Goal: Check status: Check status

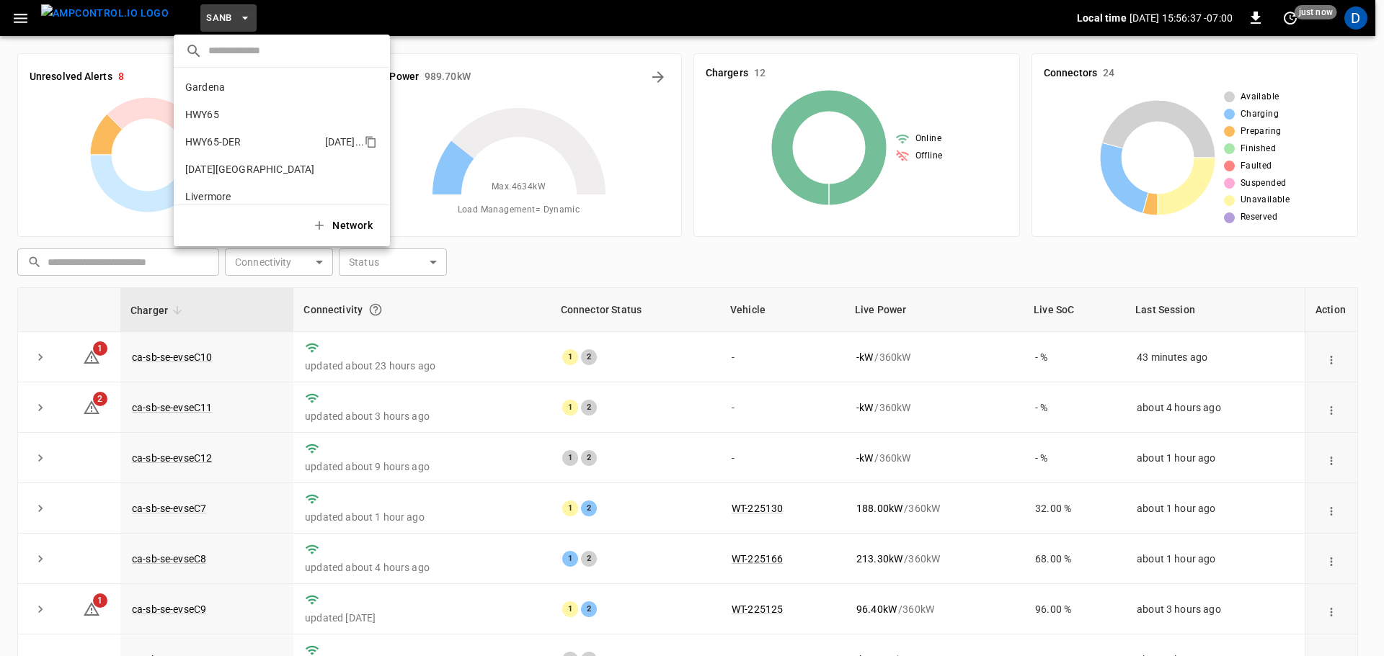
click at [244, 138] on li "HWY65-DER [DATE].." at bounding box center [282, 141] width 216 height 27
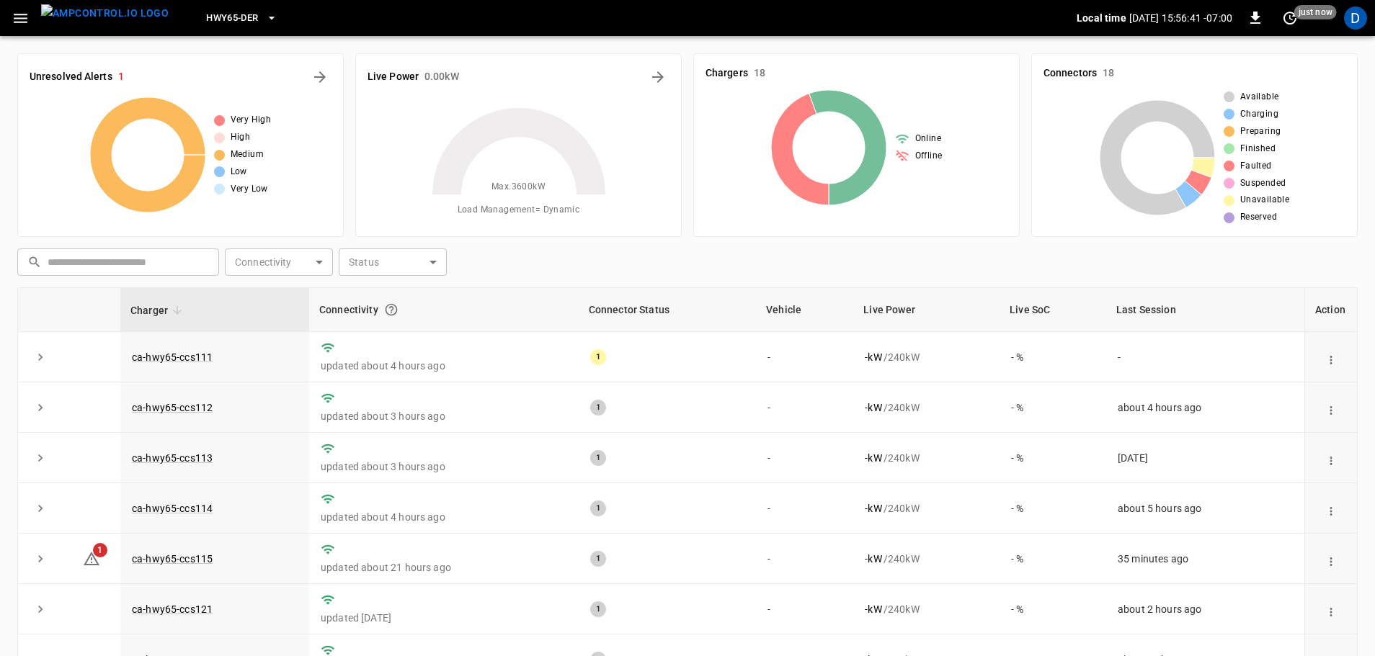
click at [331, 82] on div "Unresolved Alerts 1 Very High High Medium Low Very Low" at bounding box center [180, 145] width 326 height 184
click at [327, 78] on icon "All Alerts" at bounding box center [319, 76] width 17 height 17
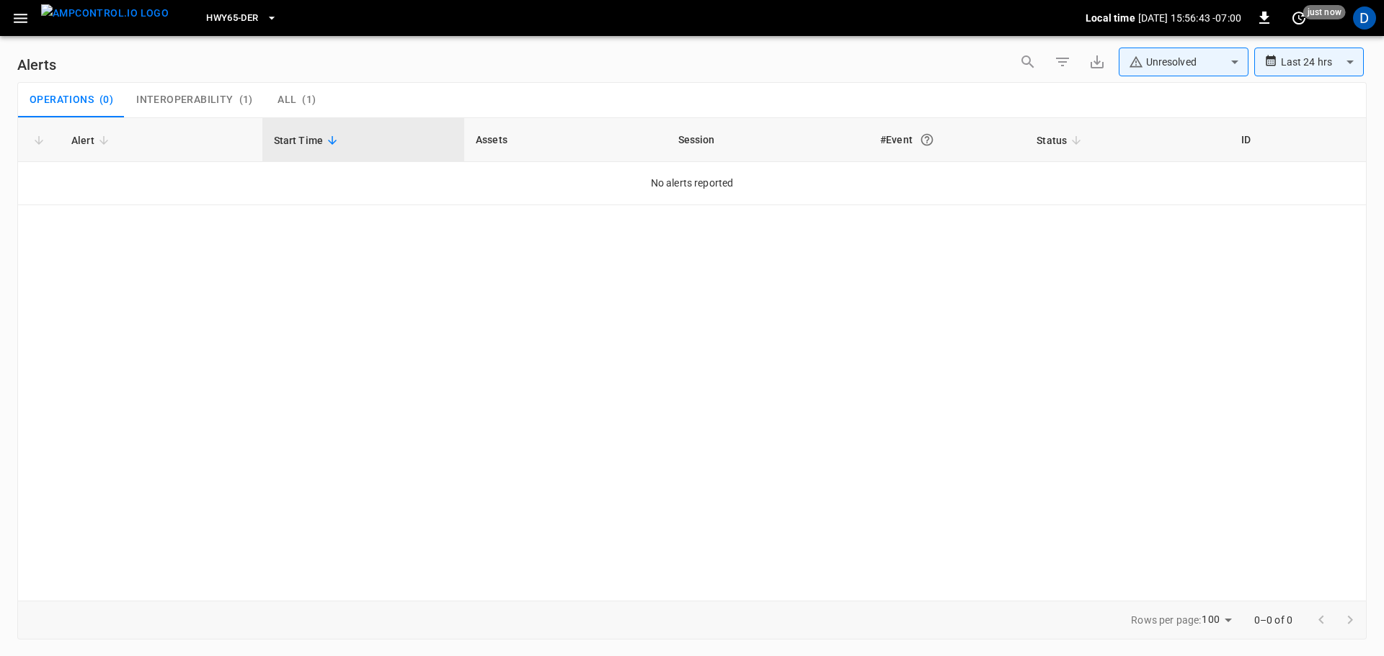
click at [1154, 71] on body "**********" at bounding box center [692, 325] width 1384 height 651
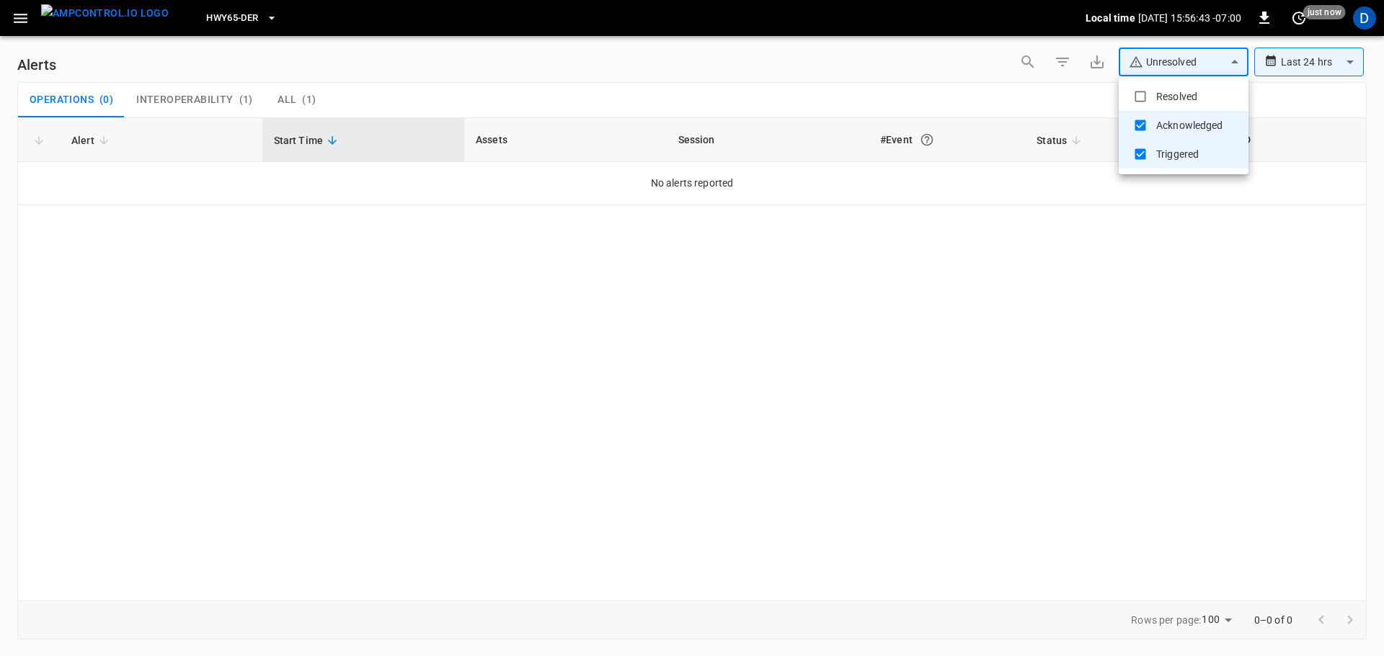
click at [1157, 92] on li "Resolved" at bounding box center [1183, 96] width 130 height 29
type input "**********"
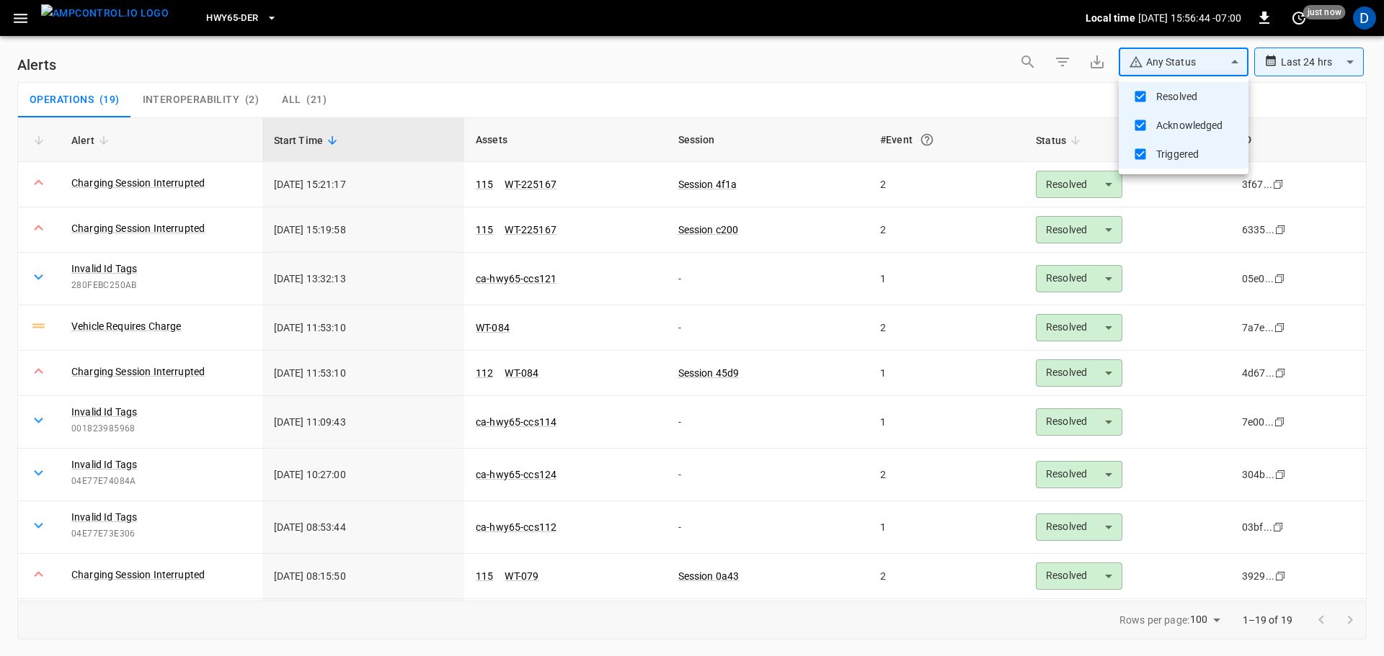
click at [754, 84] on div at bounding box center [692, 328] width 1384 height 656
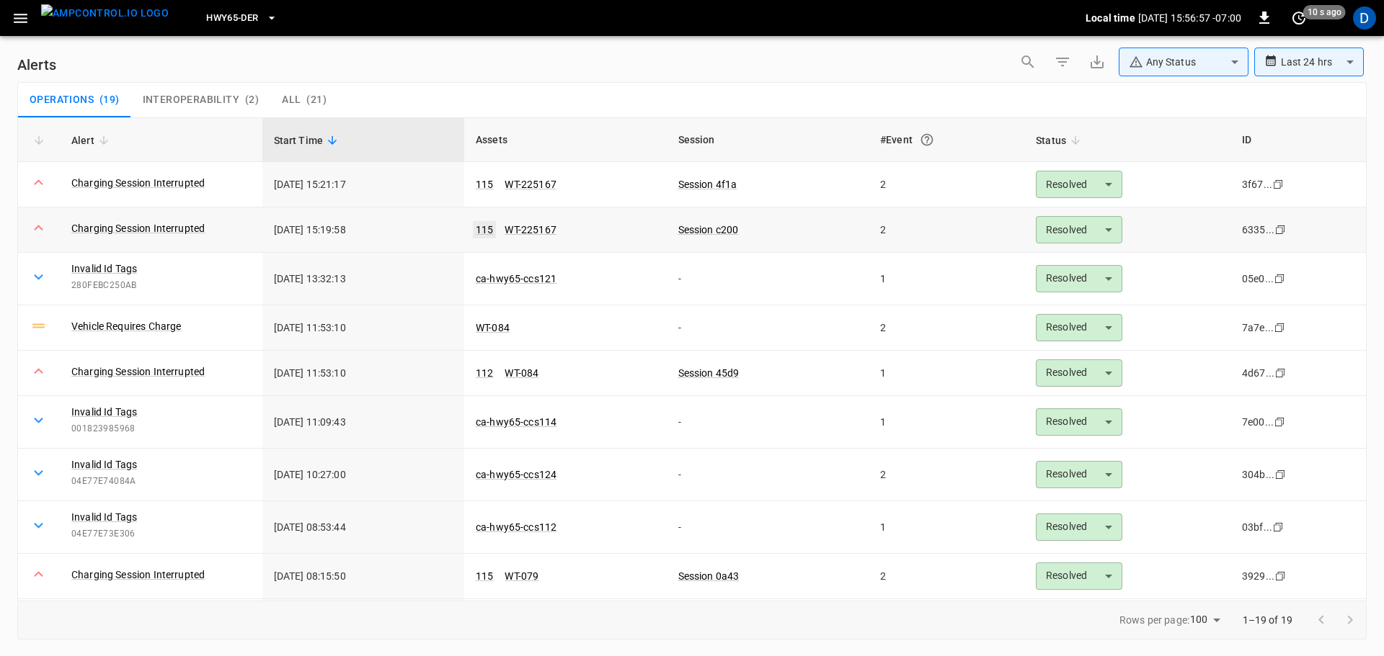
click at [478, 232] on link "115" at bounding box center [484, 229] width 23 height 17
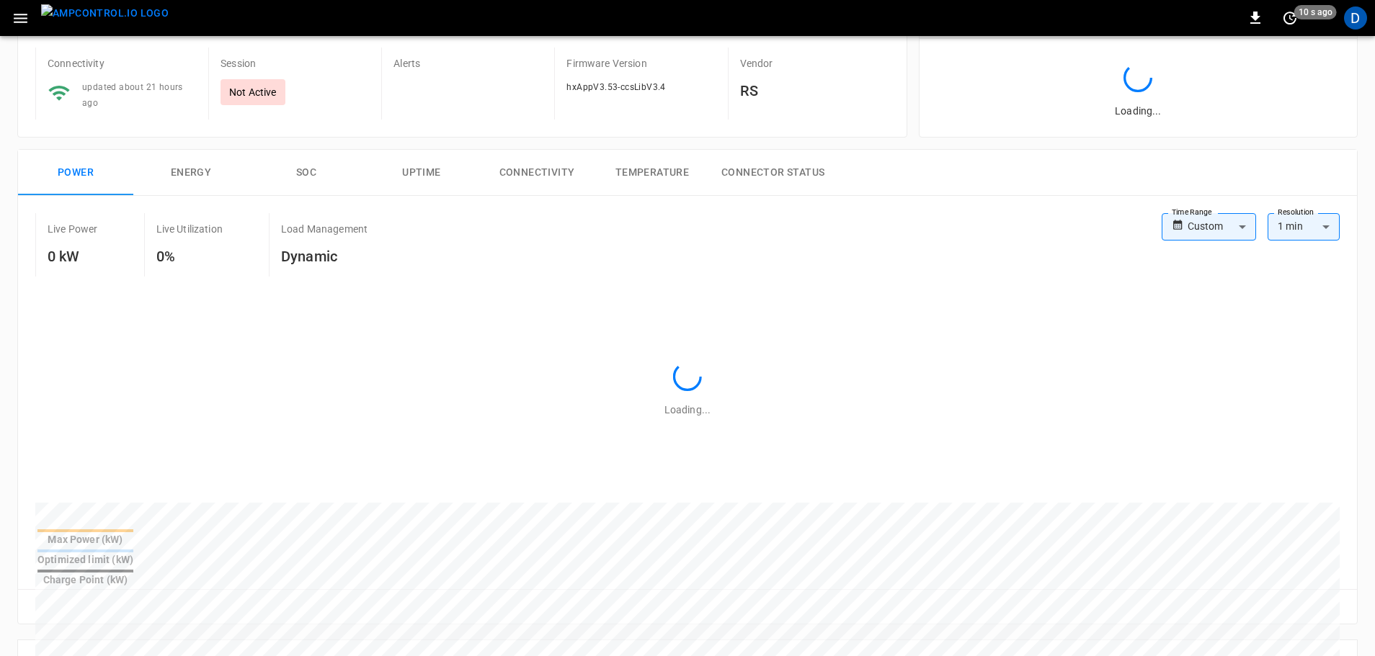
type input "**********"
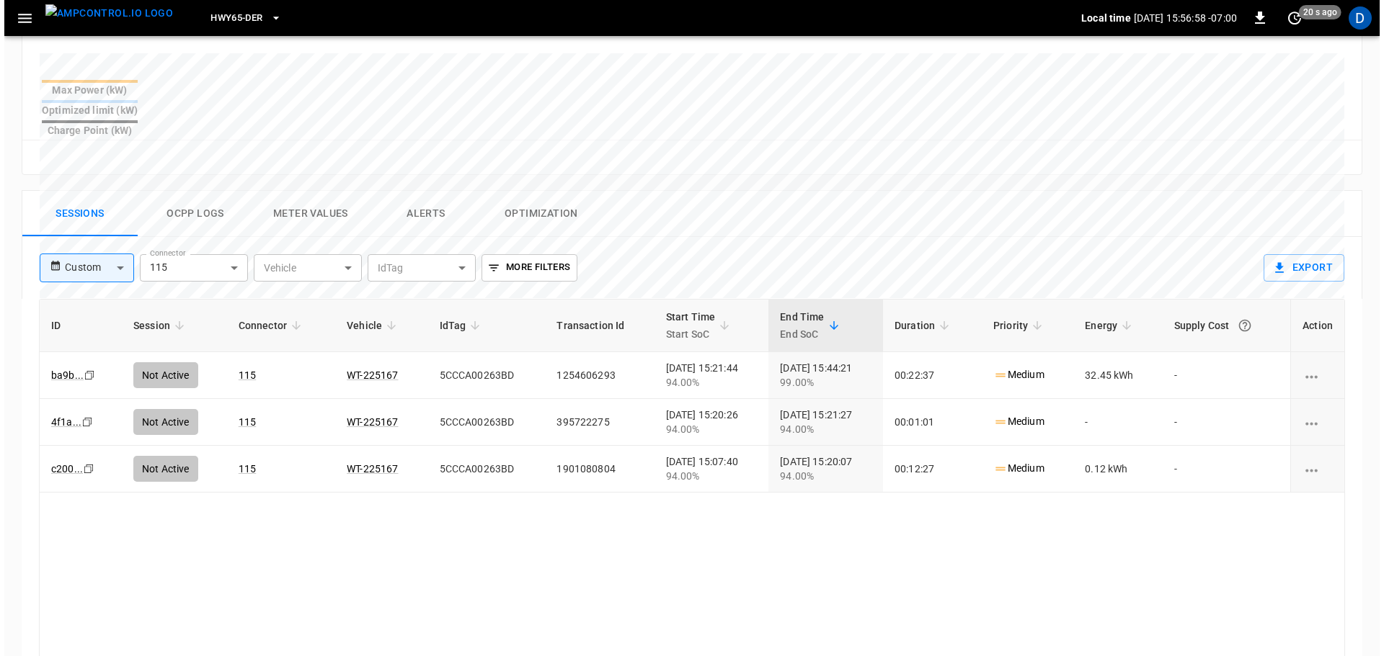
scroll to position [576, 0]
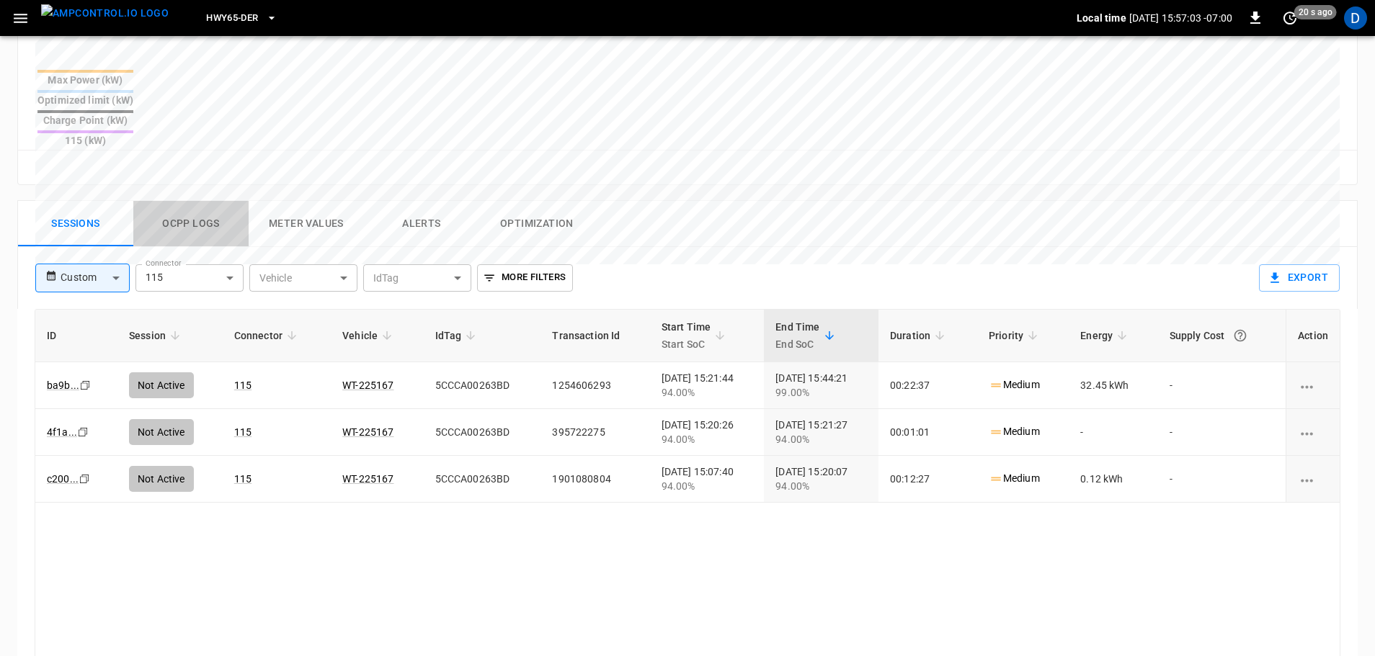
click at [201, 201] on button "Ocpp logs" at bounding box center [190, 224] width 115 height 46
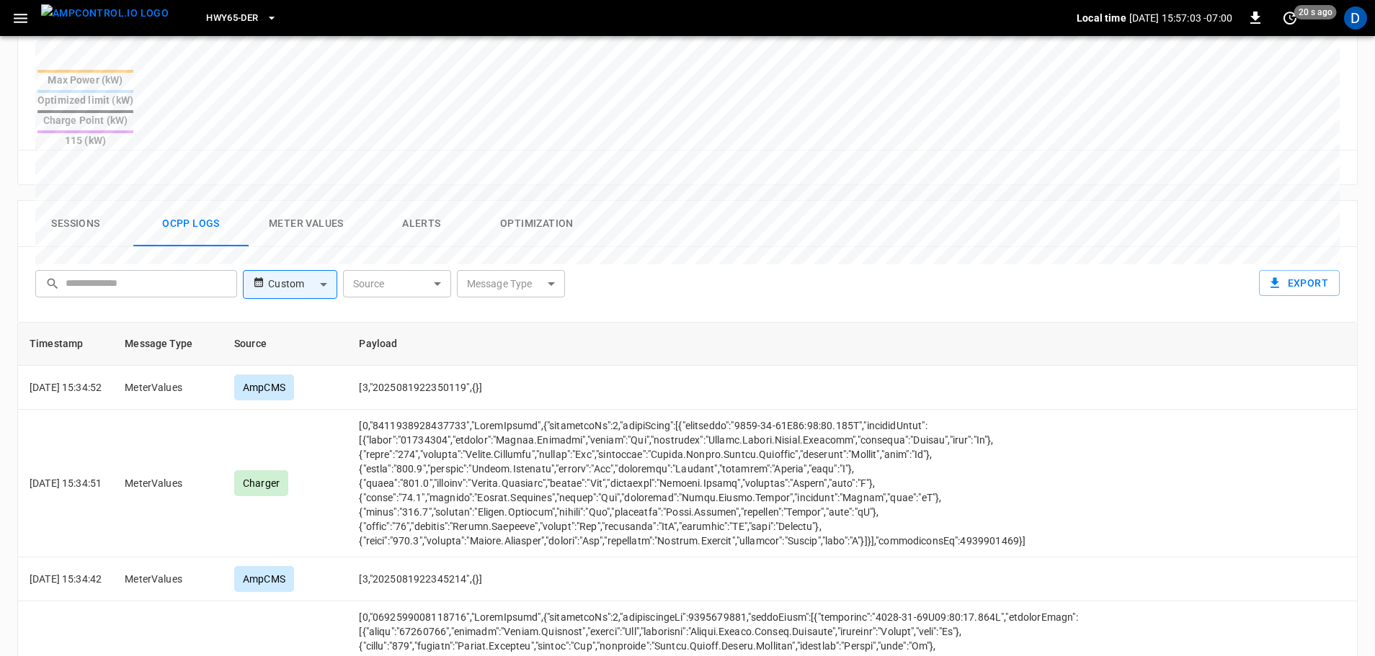
click at [502, 234] on body "HWY65-DER Local time [DATE] 15:57:03 -07:00 0 20 s ago D ca-hwy65-ccs115 Remote…" at bounding box center [687, 131] width 1375 height 1414
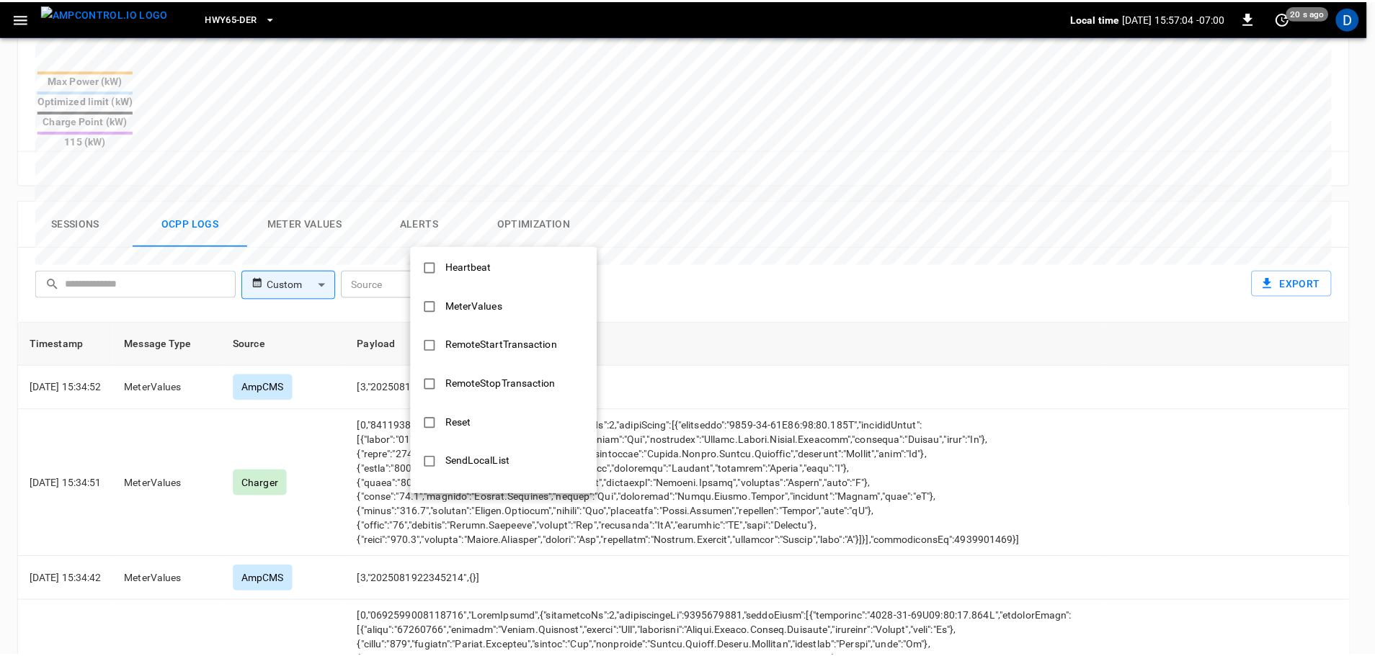
scroll to position [698, 0]
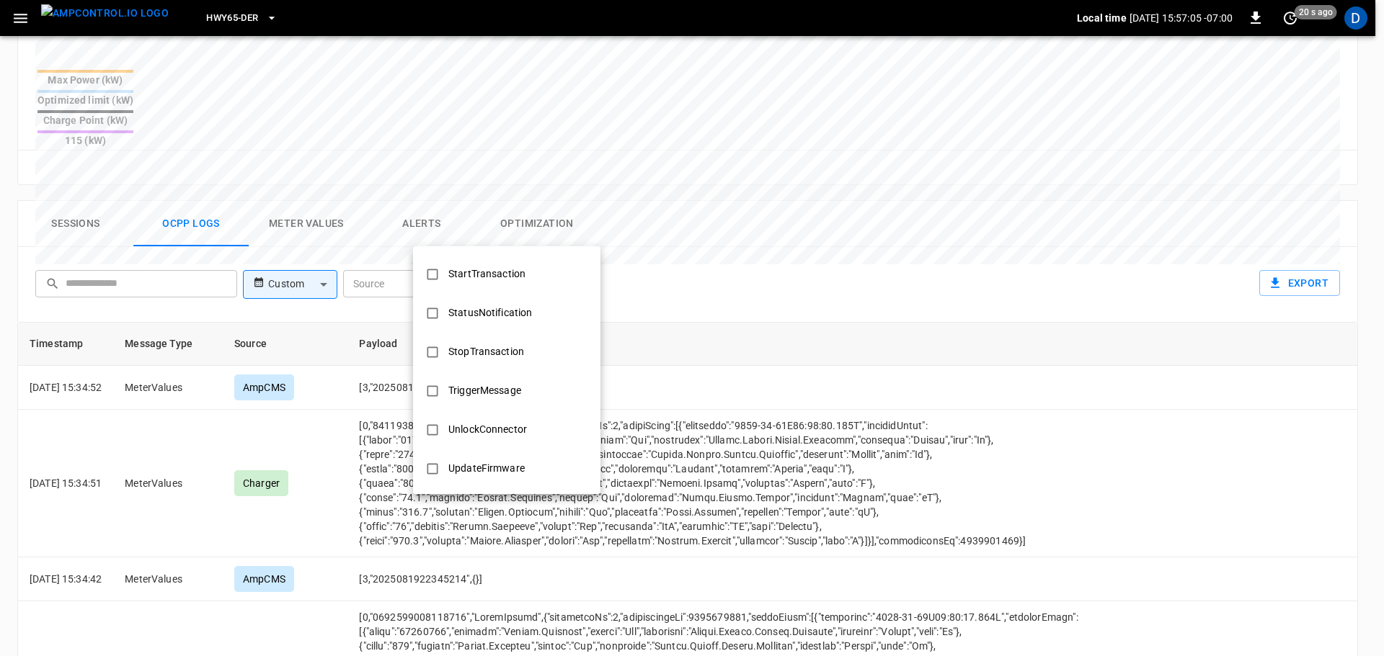
click at [497, 359] on div "StopTransaction" at bounding box center [486, 352] width 93 height 27
type input "**********"
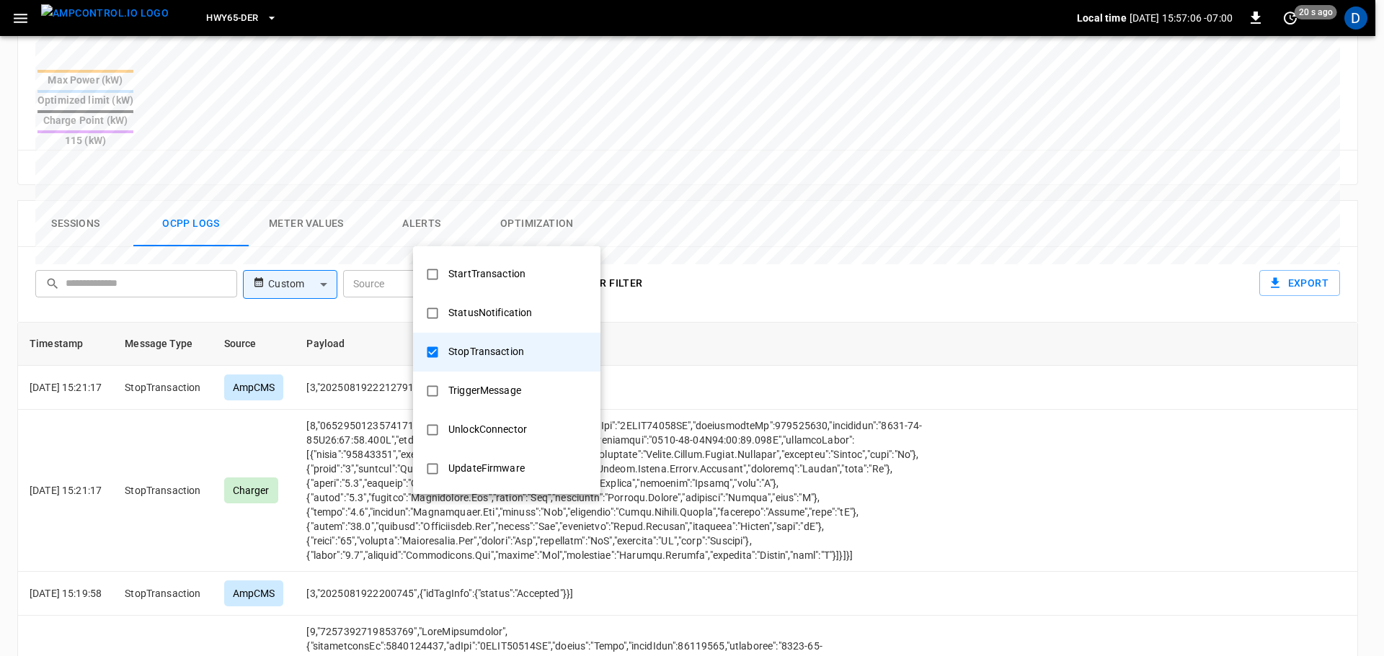
click at [789, 460] on div at bounding box center [692, 328] width 1384 height 656
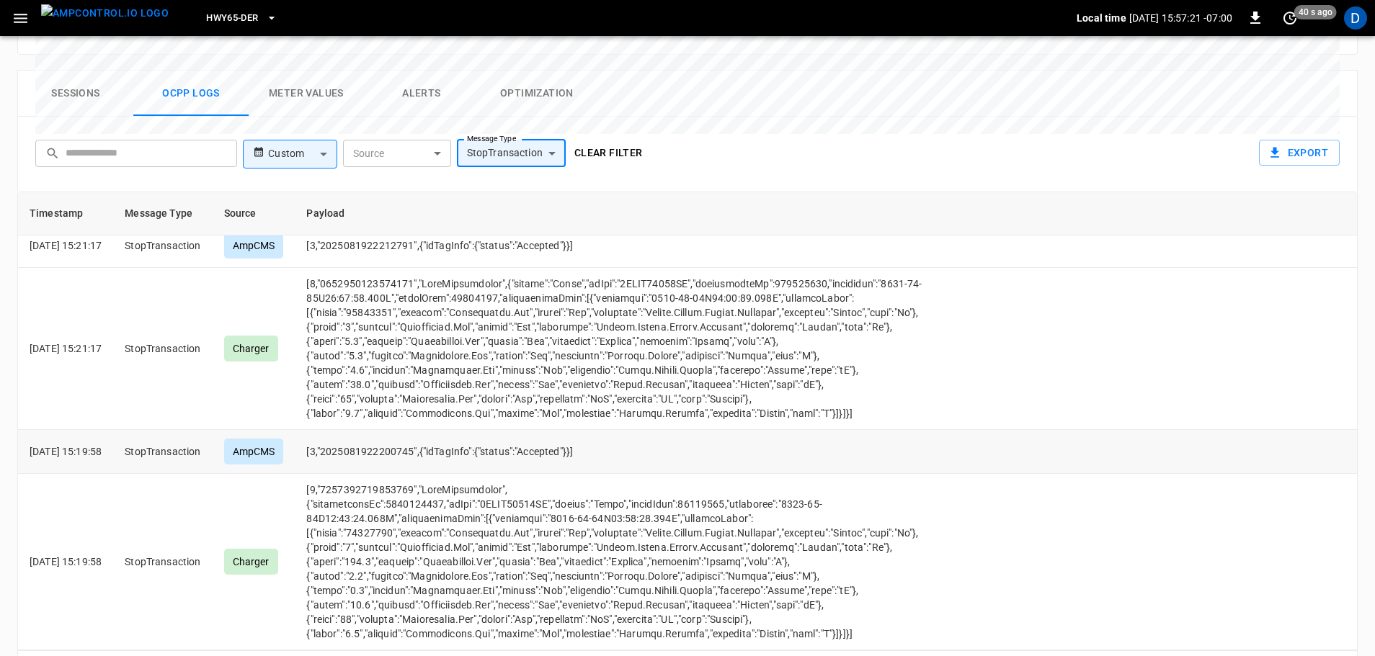
scroll to position [0, 0]
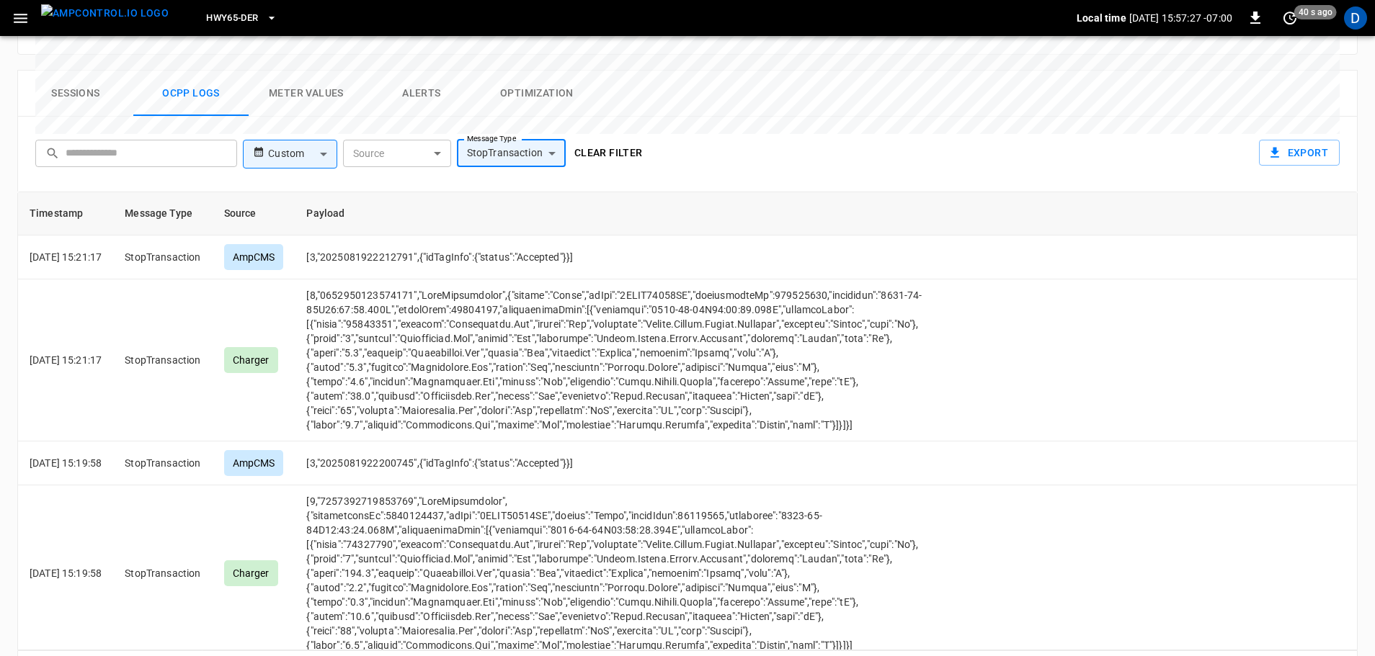
click at [620, 140] on button "Clear filter" at bounding box center [609, 153] width 80 height 27
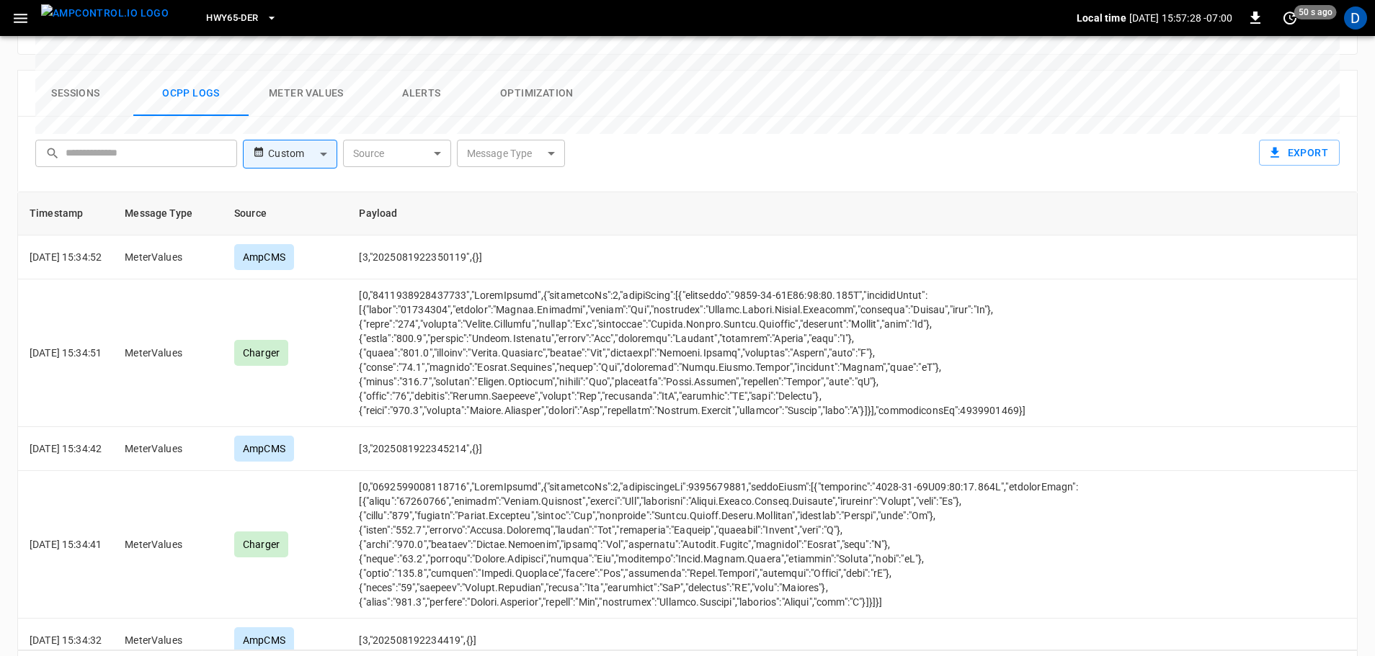
click at [83, 71] on button "Sessions" at bounding box center [75, 94] width 115 height 46
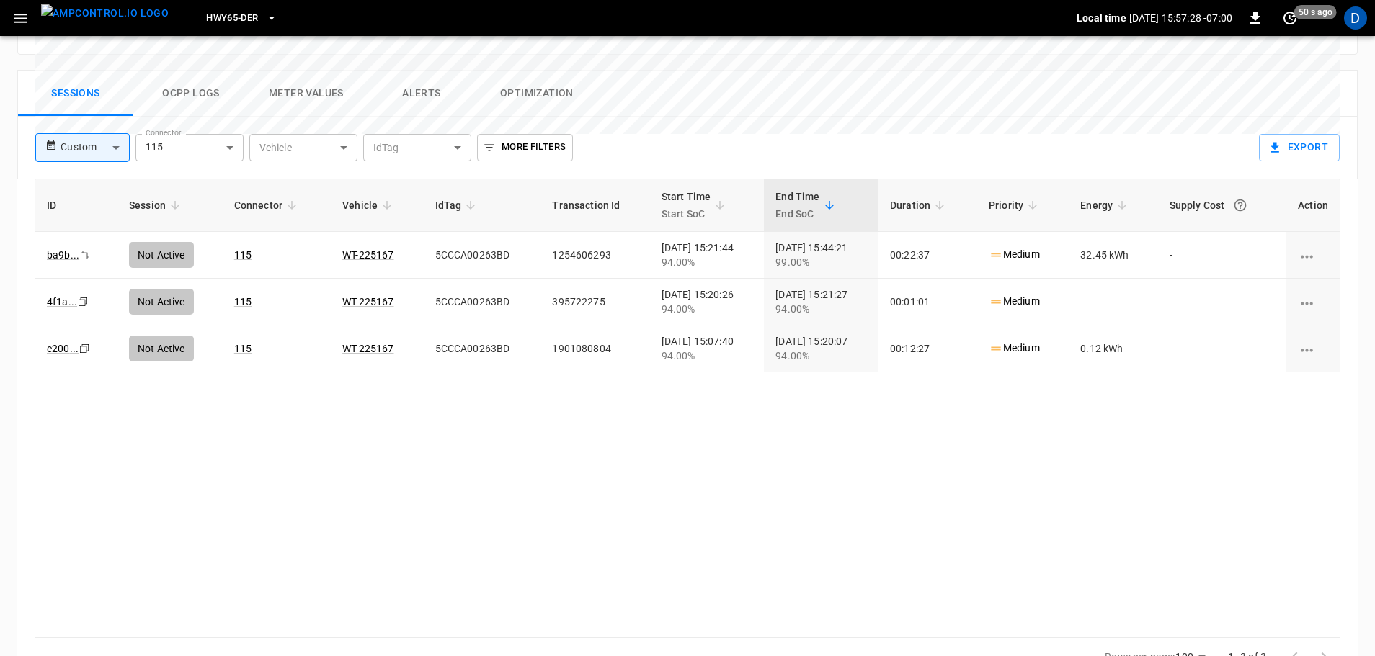
scroll to position [694, 0]
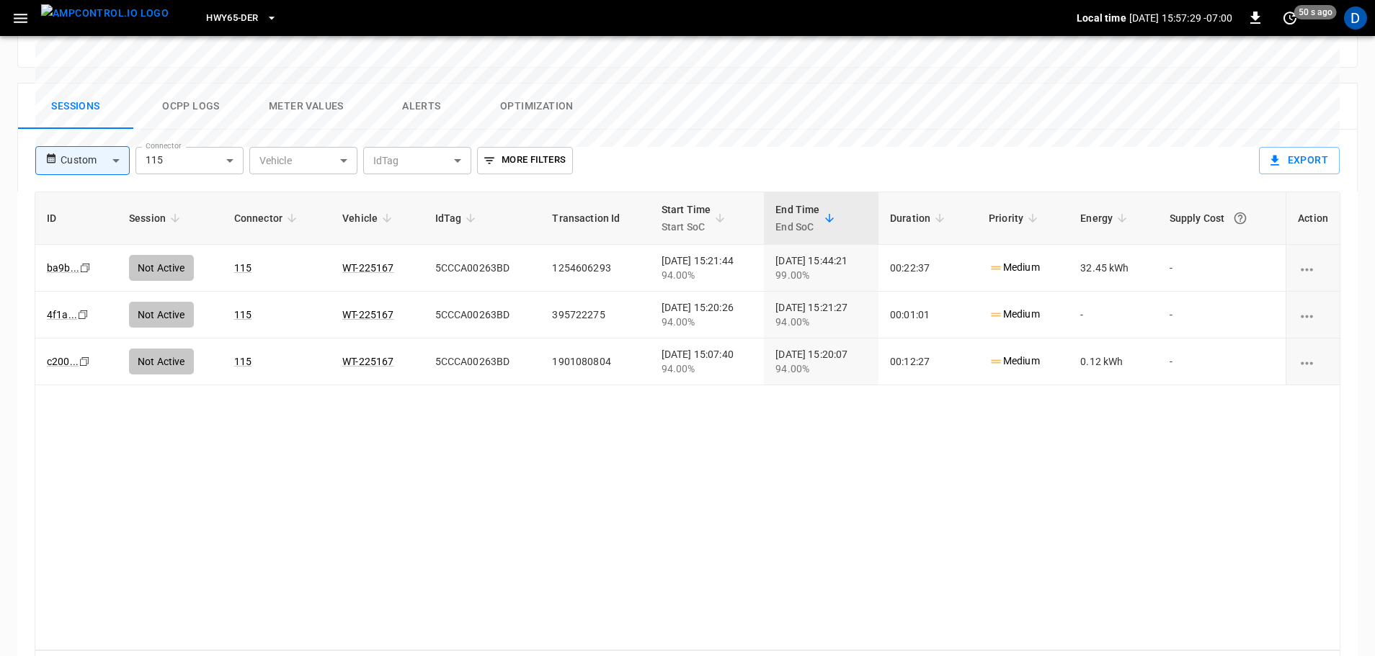
click at [128, 15] on img "menu" at bounding box center [105, 13] width 128 height 18
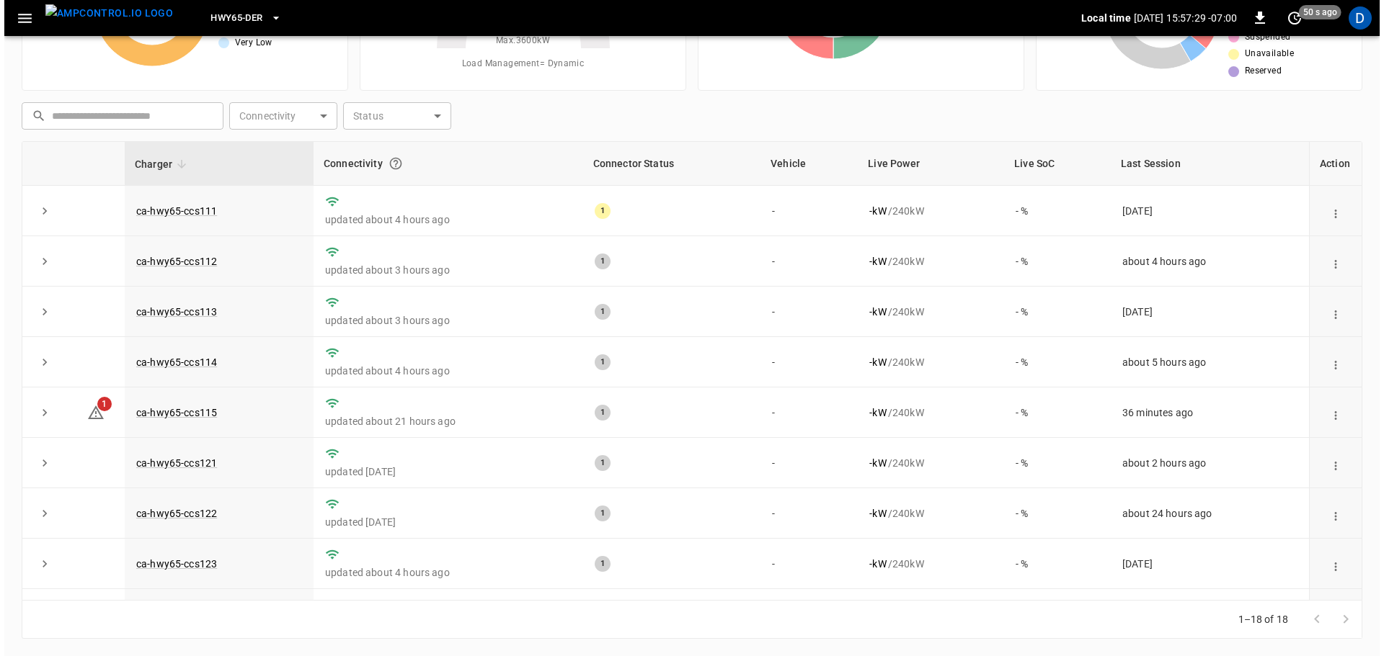
scroll to position [146, 0]
click at [216, 12] on span "HWY65-DER" at bounding box center [232, 18] width 52 height 17
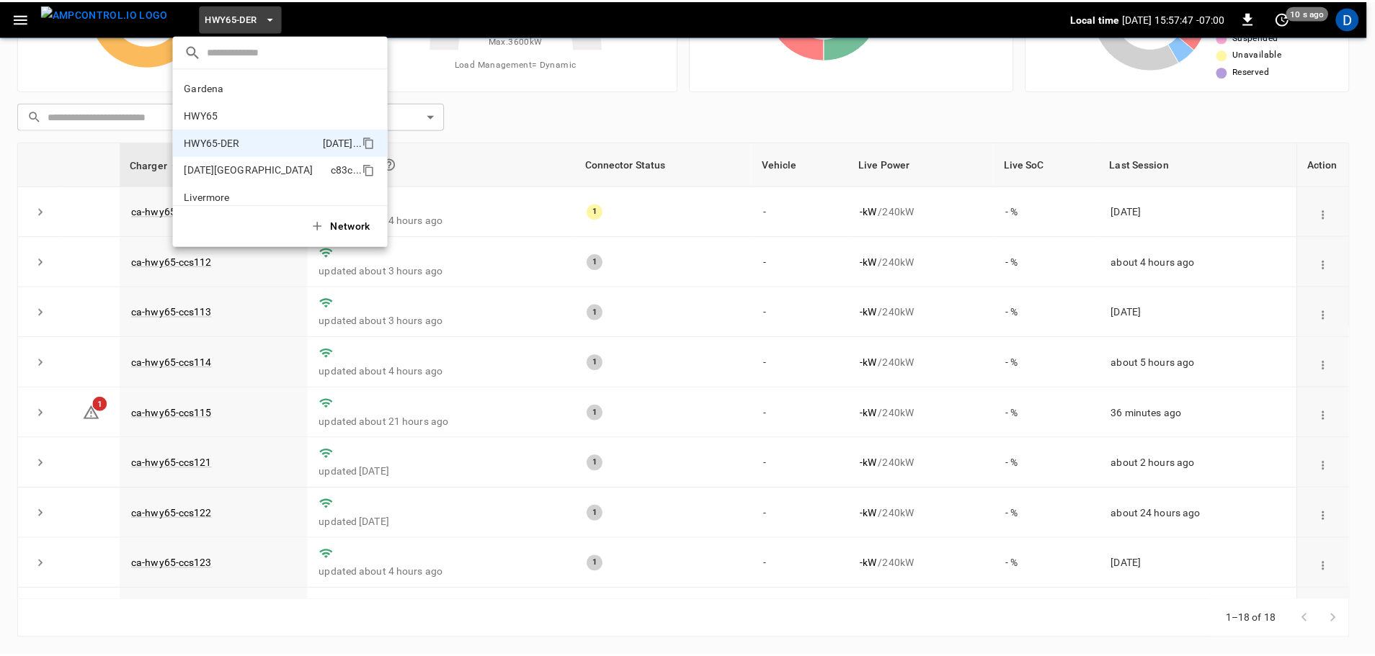
scroll to position [50, 0]
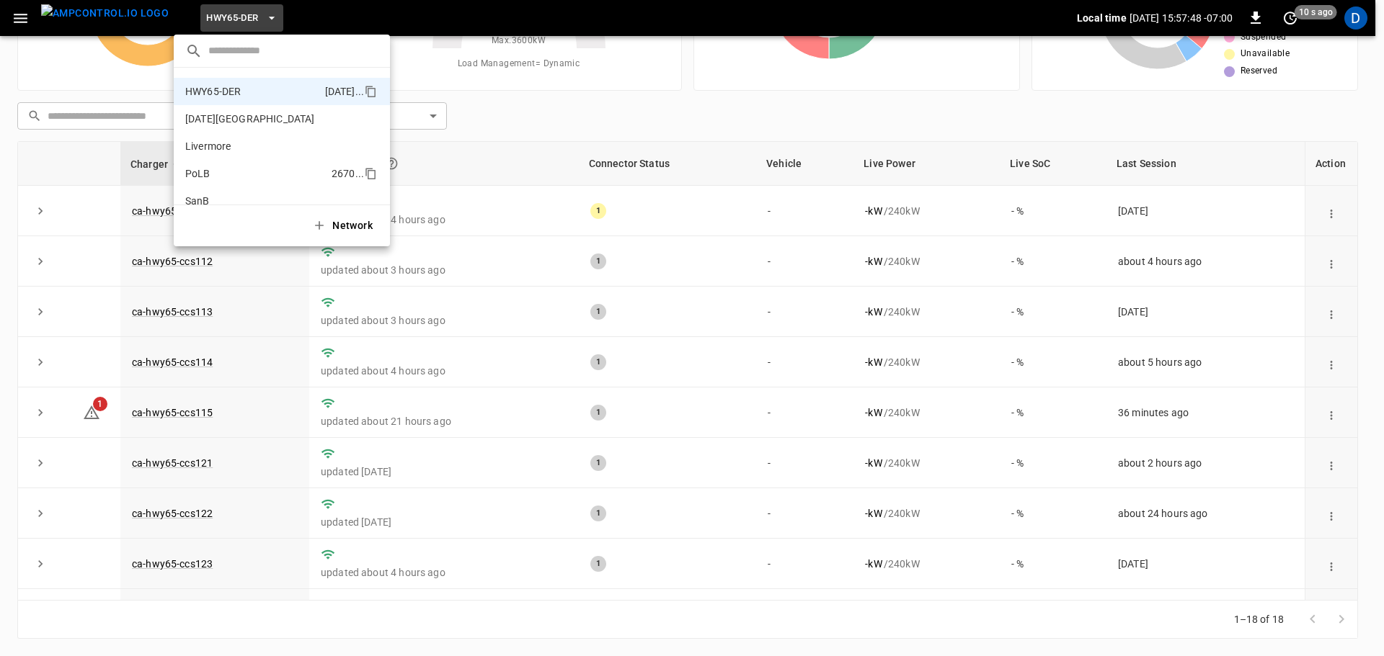
click at [231, 170] on li "PoLB 2670 ..." at bounding box center [282, 173] width 216 height 27
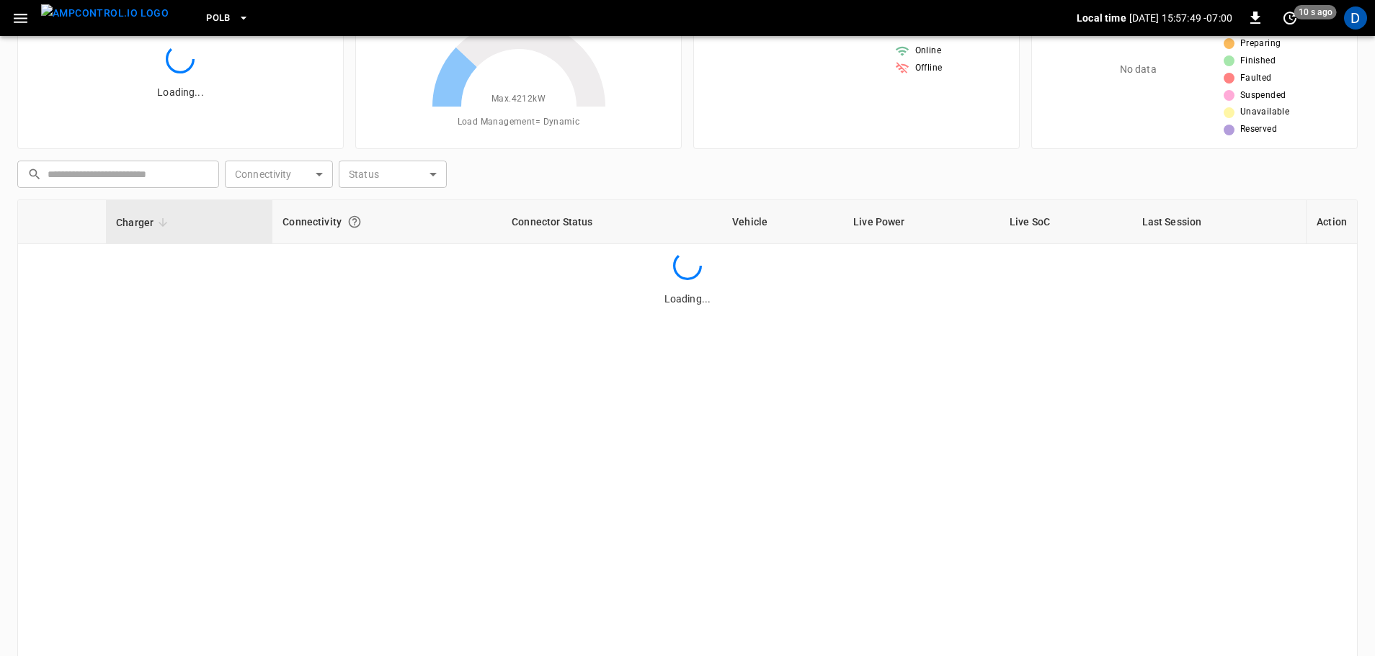
scroll to position [0, 0]
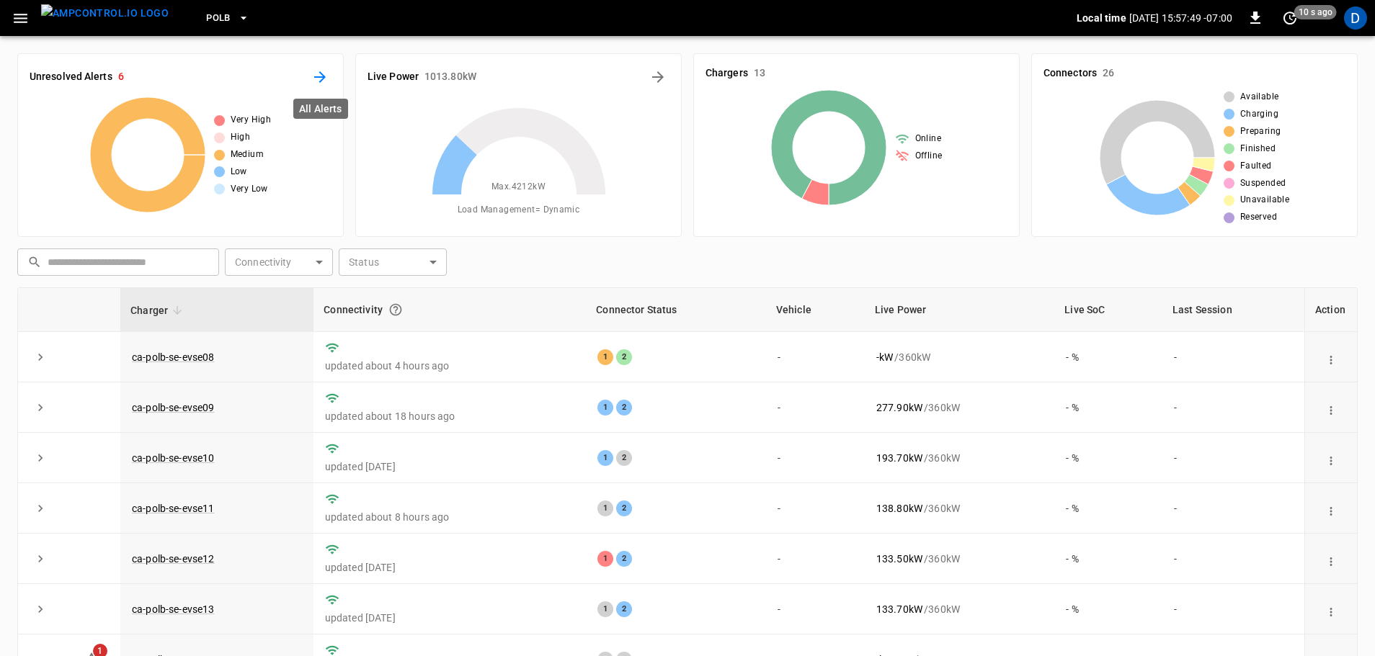
click at [313, 85] on icon "All Alerts" at bounding box center [319, 76] width 17 height 17
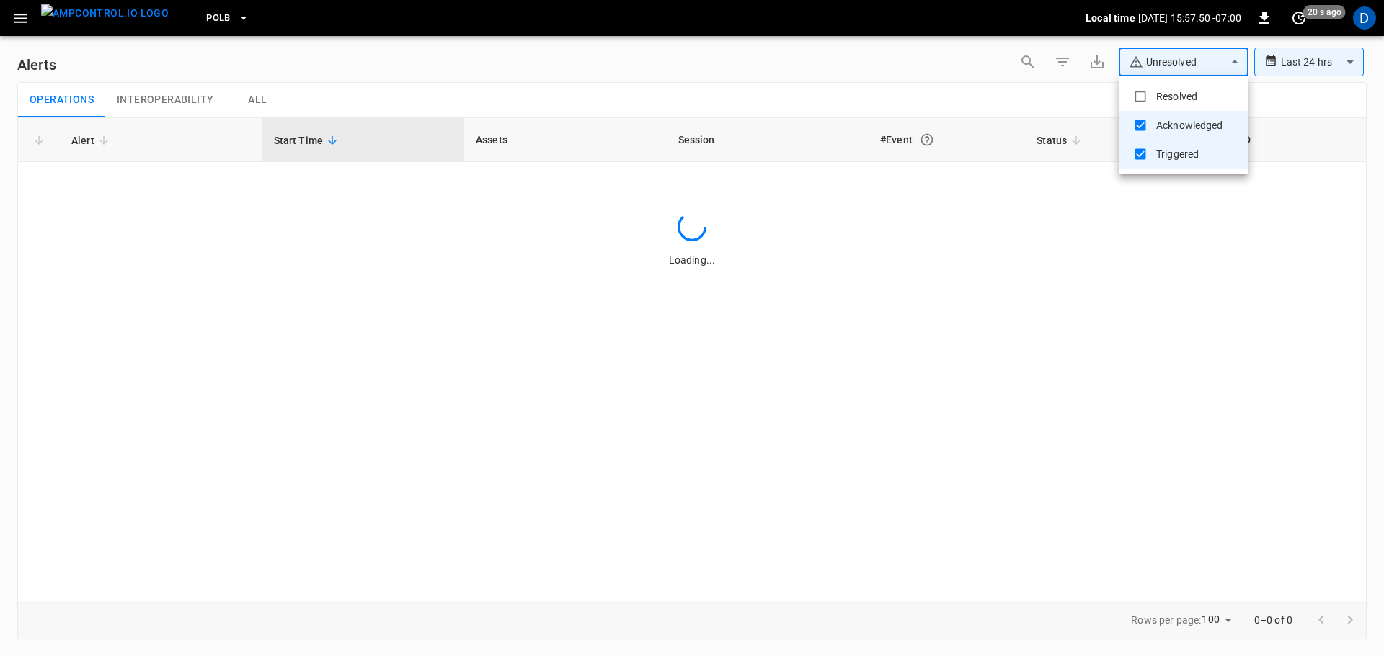
click at [1138, 66] on body "**********" at bounding box center [692, 325] width 1384 height 651
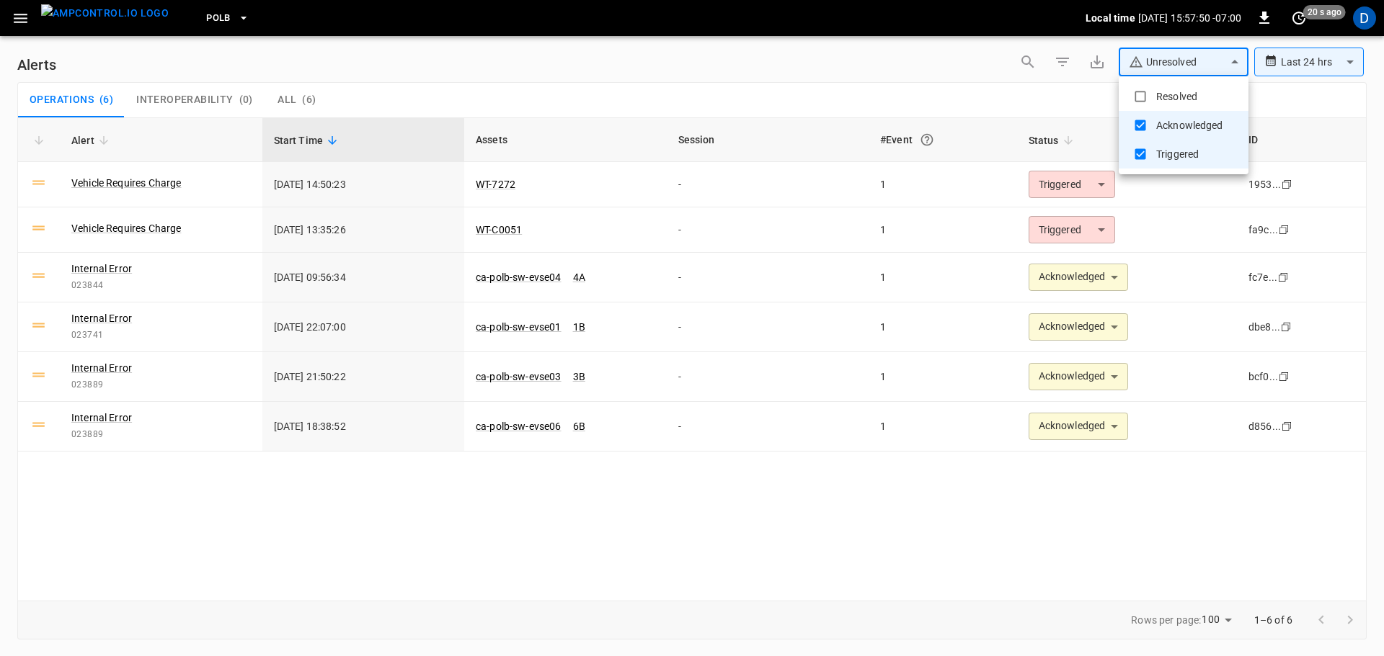
type input "**********"
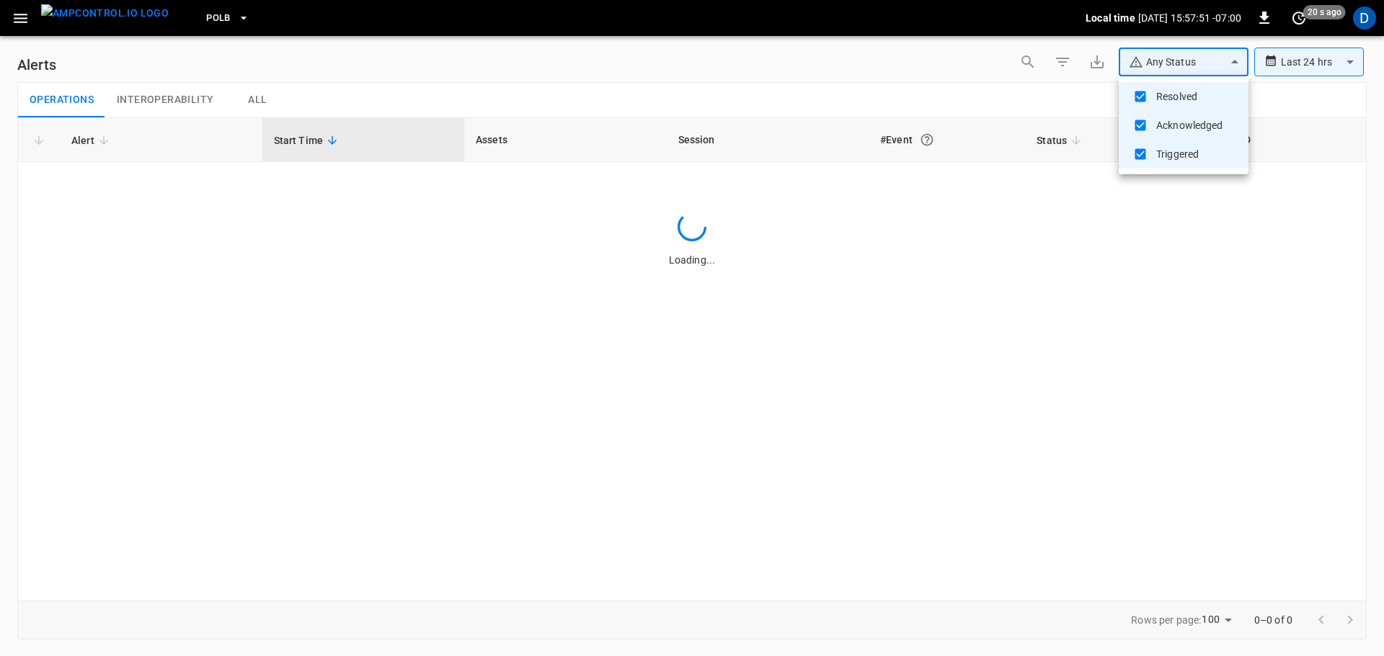
click at [873, 106] on div at bounding box center [692, 328] width 1384 height 656
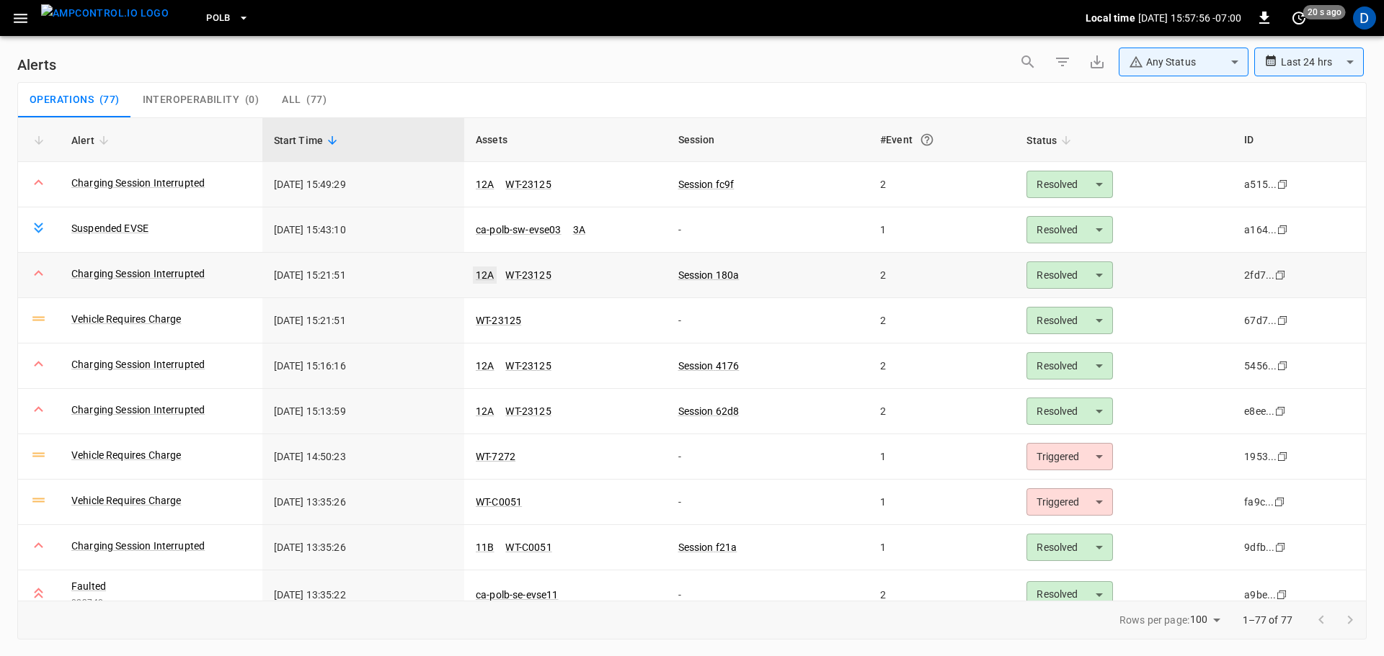
click at [481, 278] on link "12A" at bounding box center [485, 275] width 24 height 17
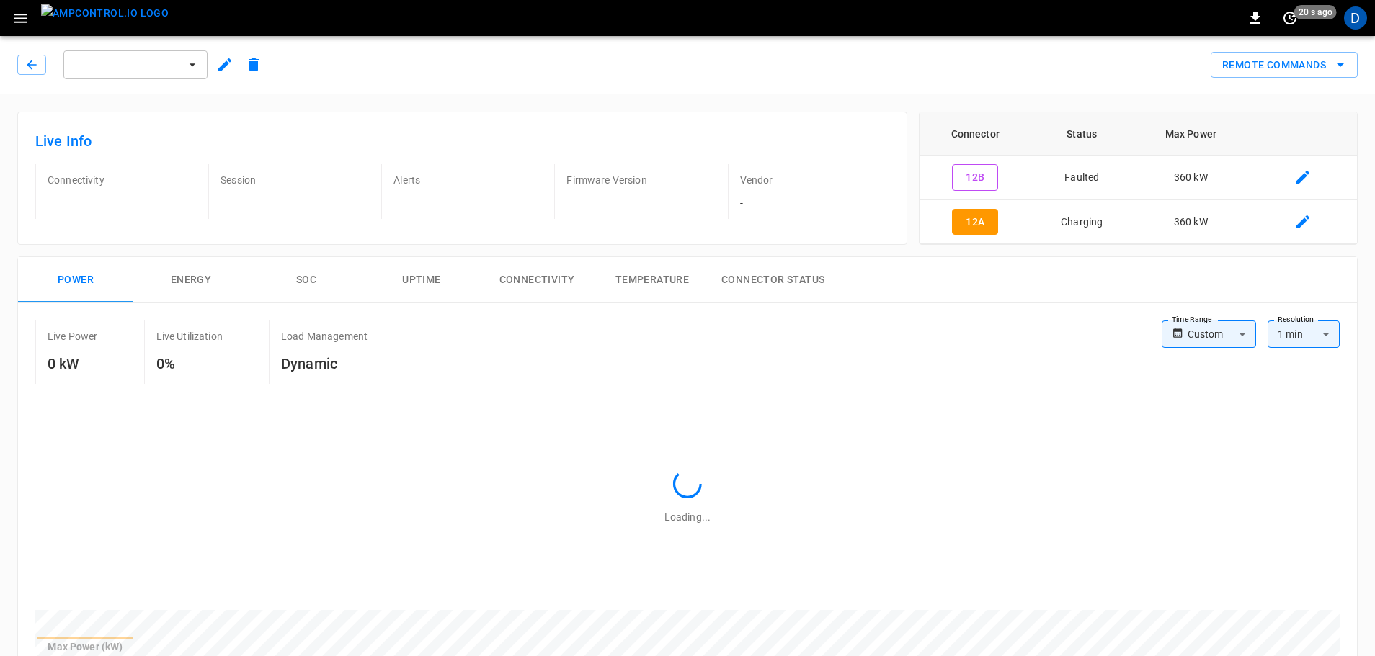
type input "**********"
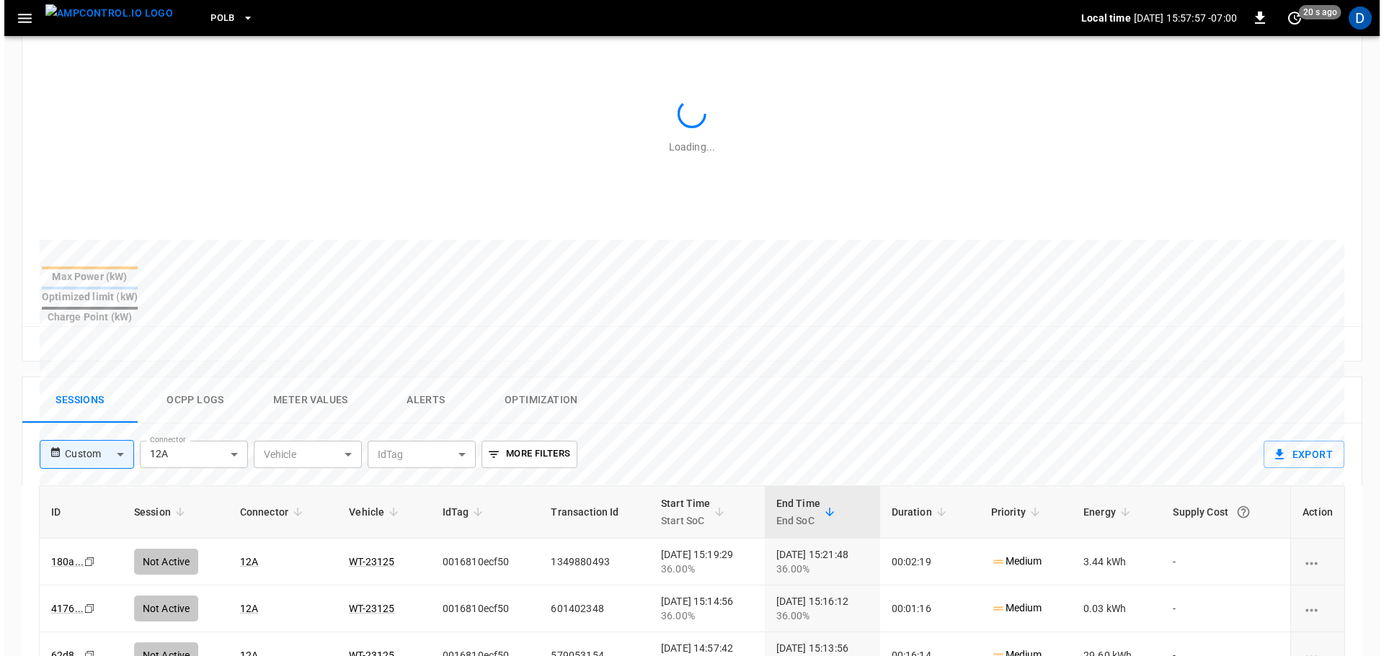
scroll to position [576, 0]
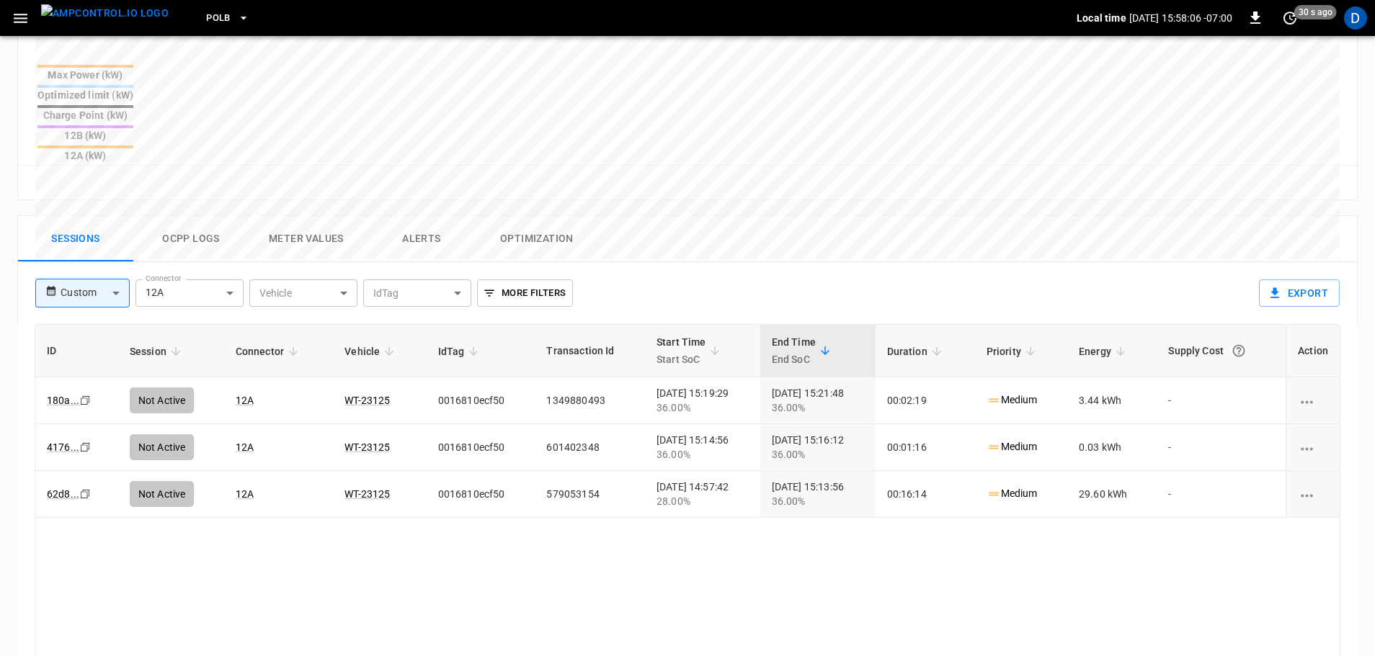
click at [189, 216] on button "Ocpp logs" at bounding box center [190, 239] width 115 height 46
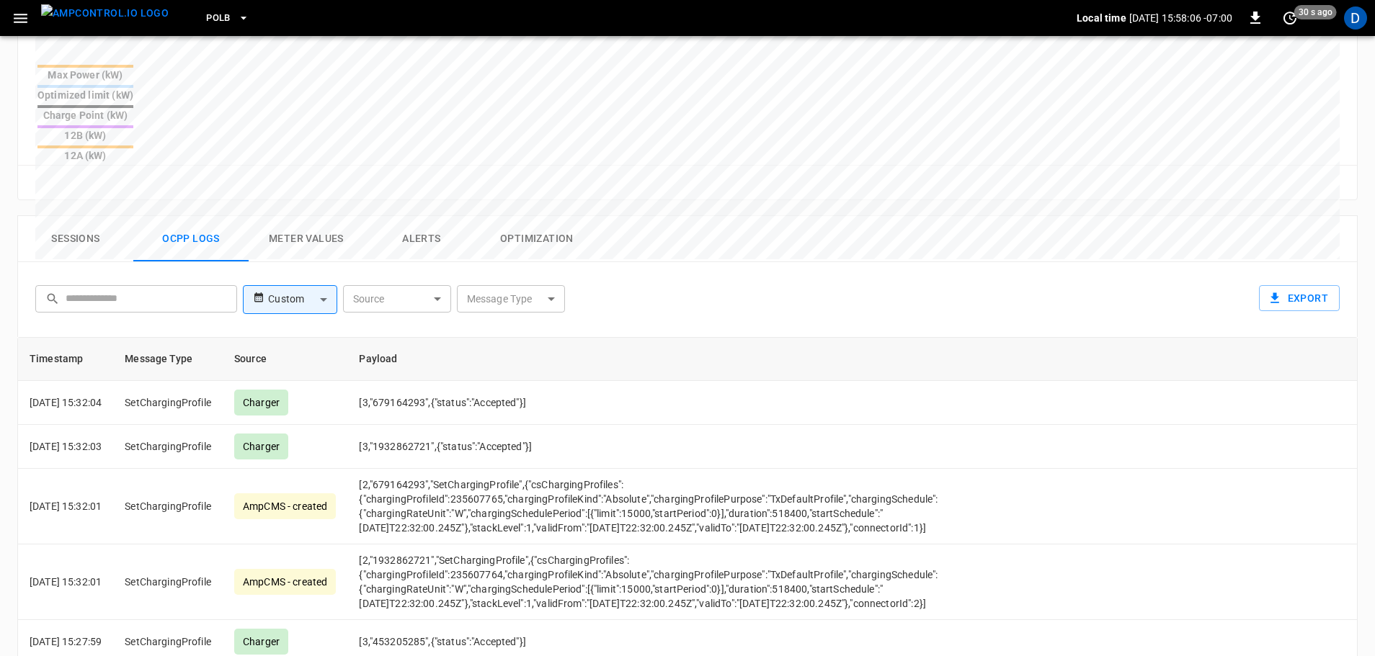
click at [549, 223] on body "PoLB Local time [DATE] 15:58:06 -07:00 0 30 s ago D ca-polb-se-evse12 Remote Co…" at bounding box center [687, 139] width 1375 height 1430
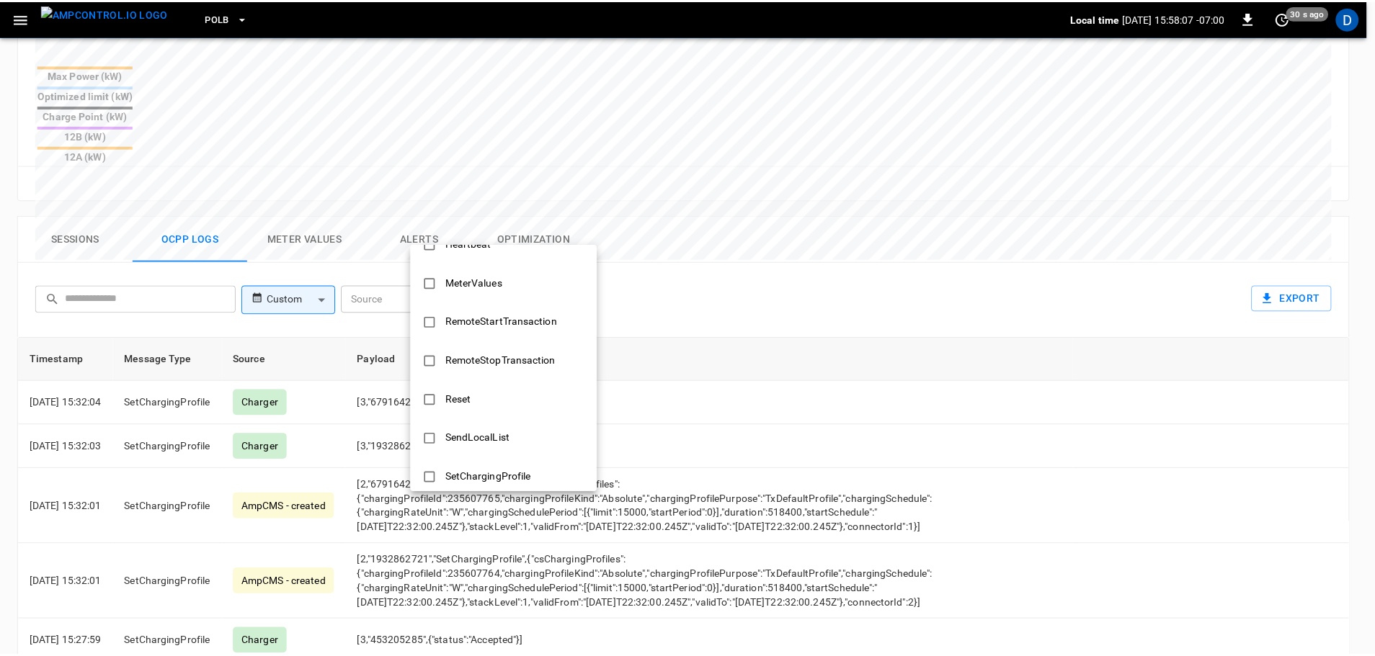
scroll to position [698, 0]
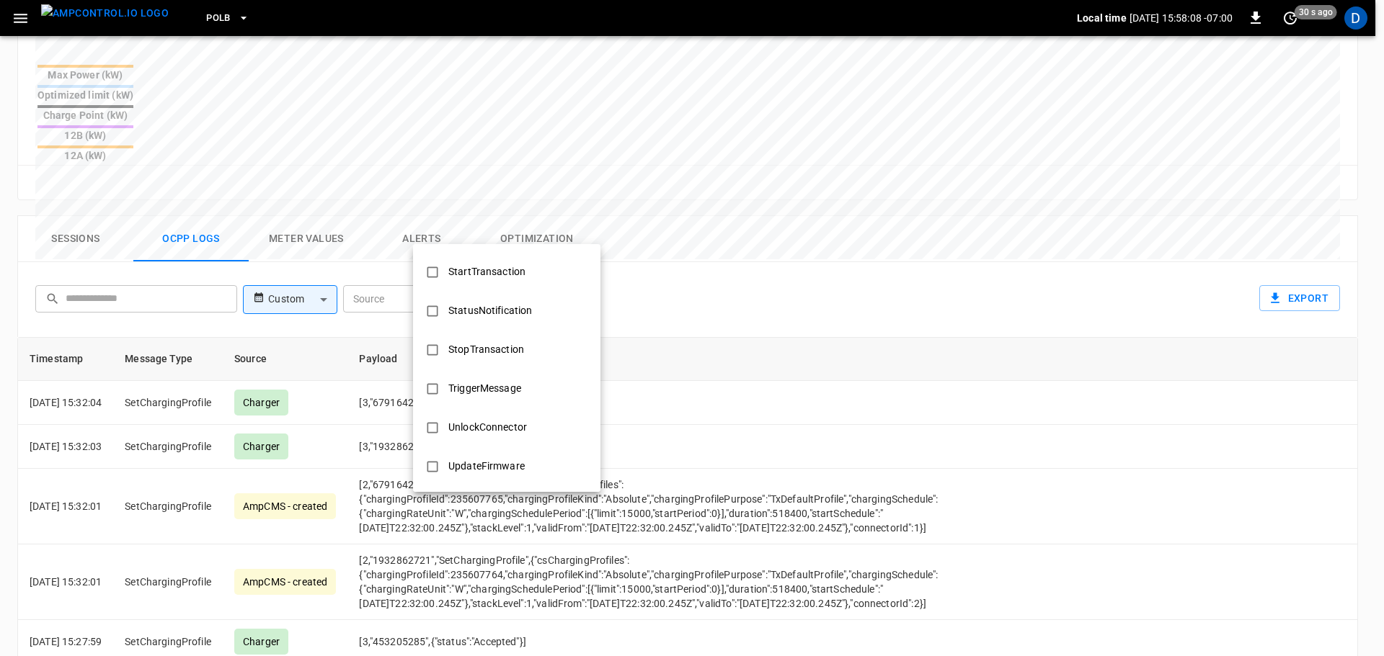
click at [515, 344] on div "StopTransaction" at bounding box center [486, 350] width 93 height 27
type input "**********"
click at [798, 428] on div at bounding box center [692, 328] width 1384 height 656
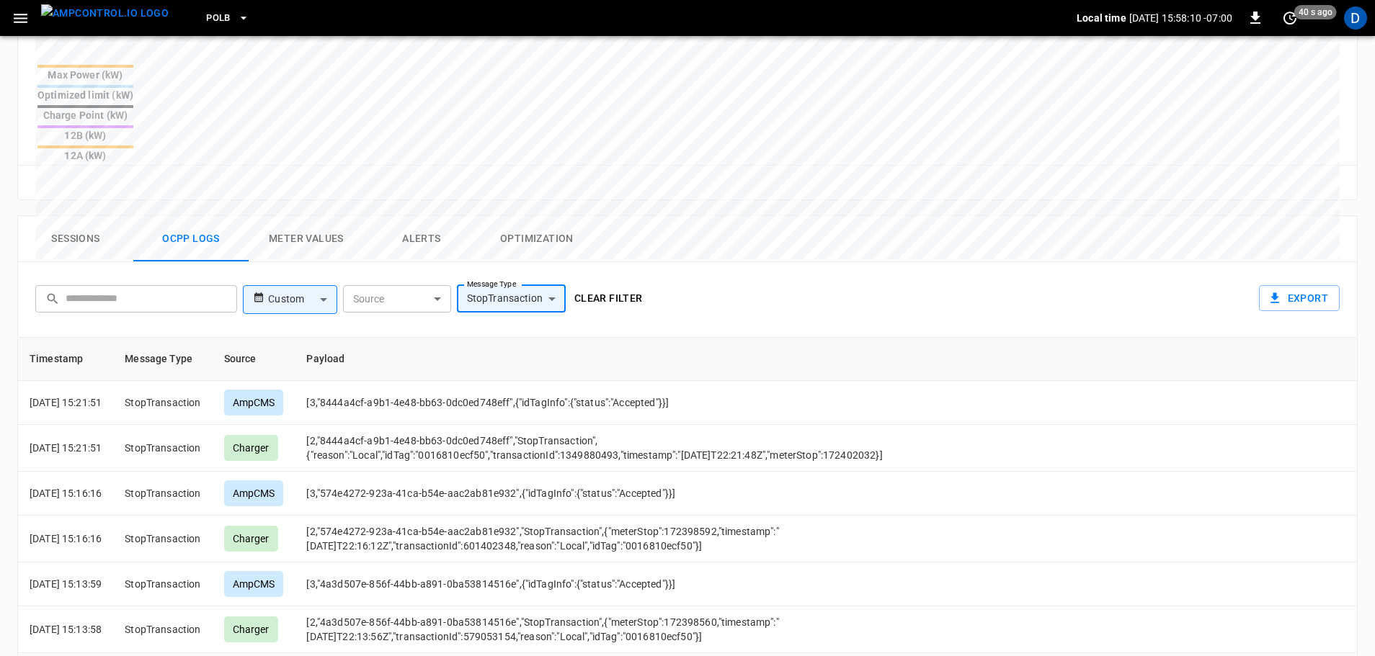
click at [613, 285] on button "Clear filter" at bounding box center [609, 298] width 80 height 27
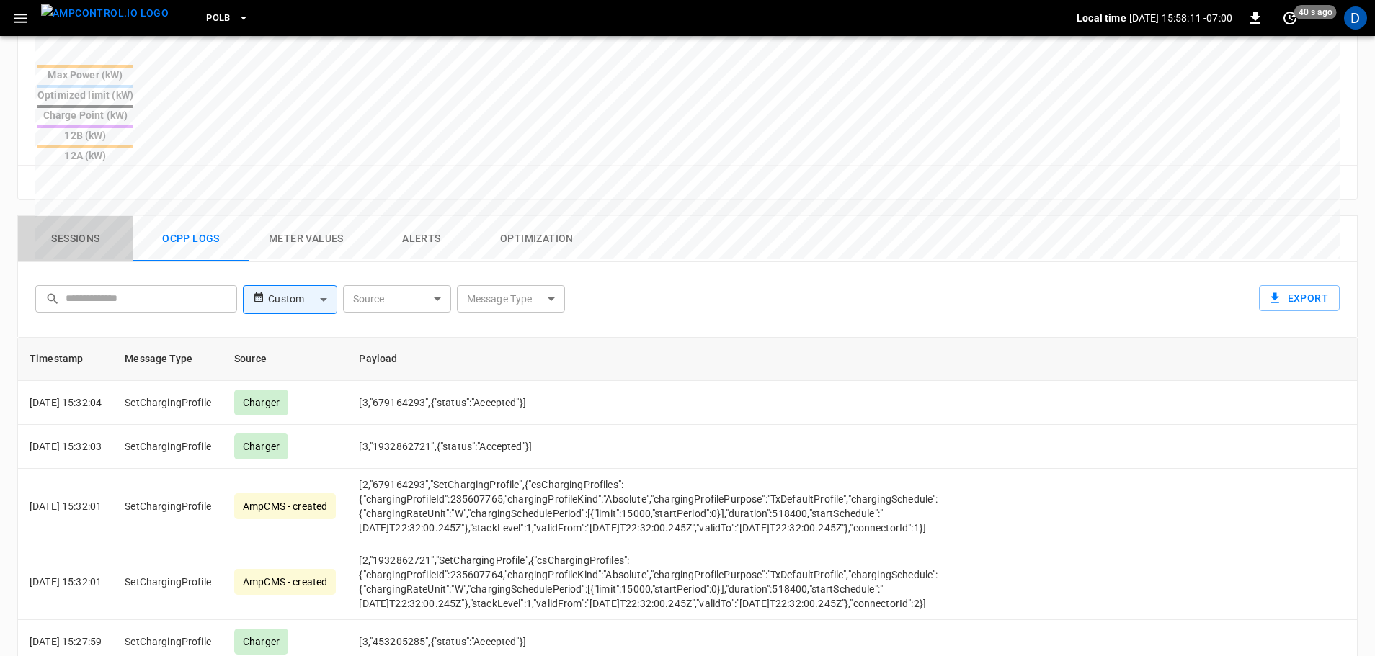
click at [51, 216] on button "Sessions" at bounding box center [75, 239] width 115 height 46
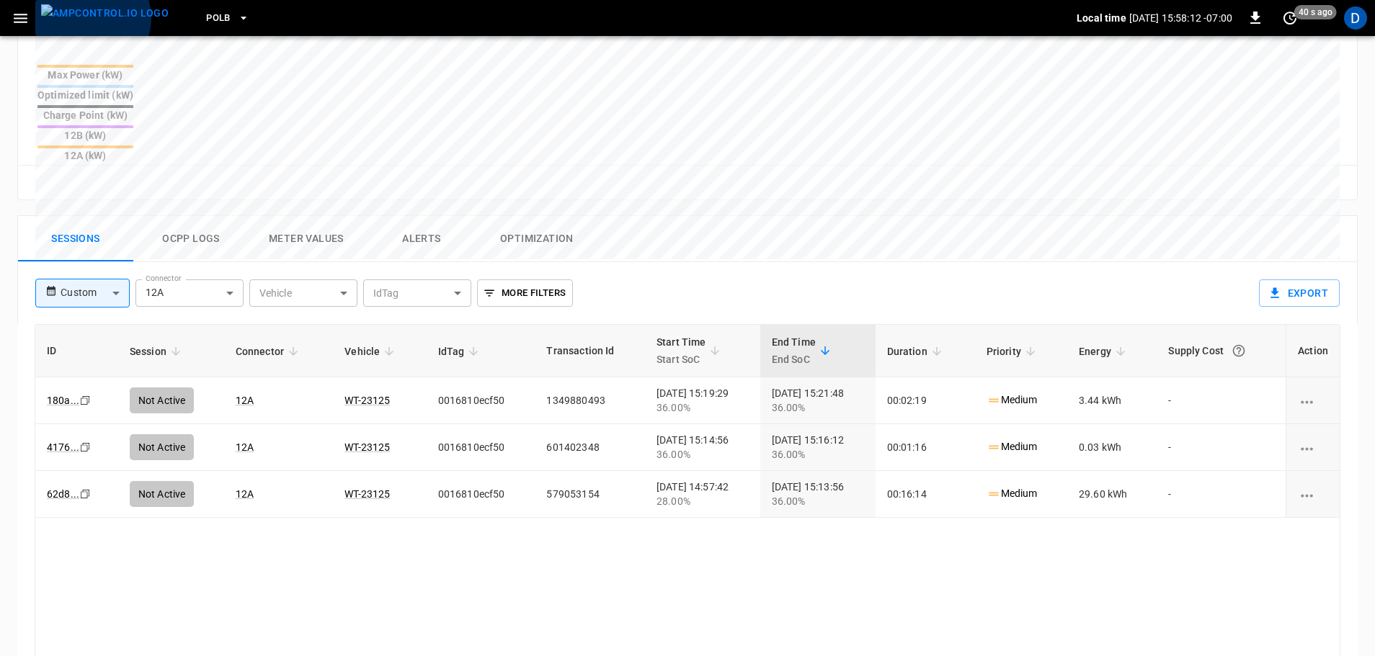
click at [92, 18] on img "menu" at bounding box center [105, 13] width 128 height 18
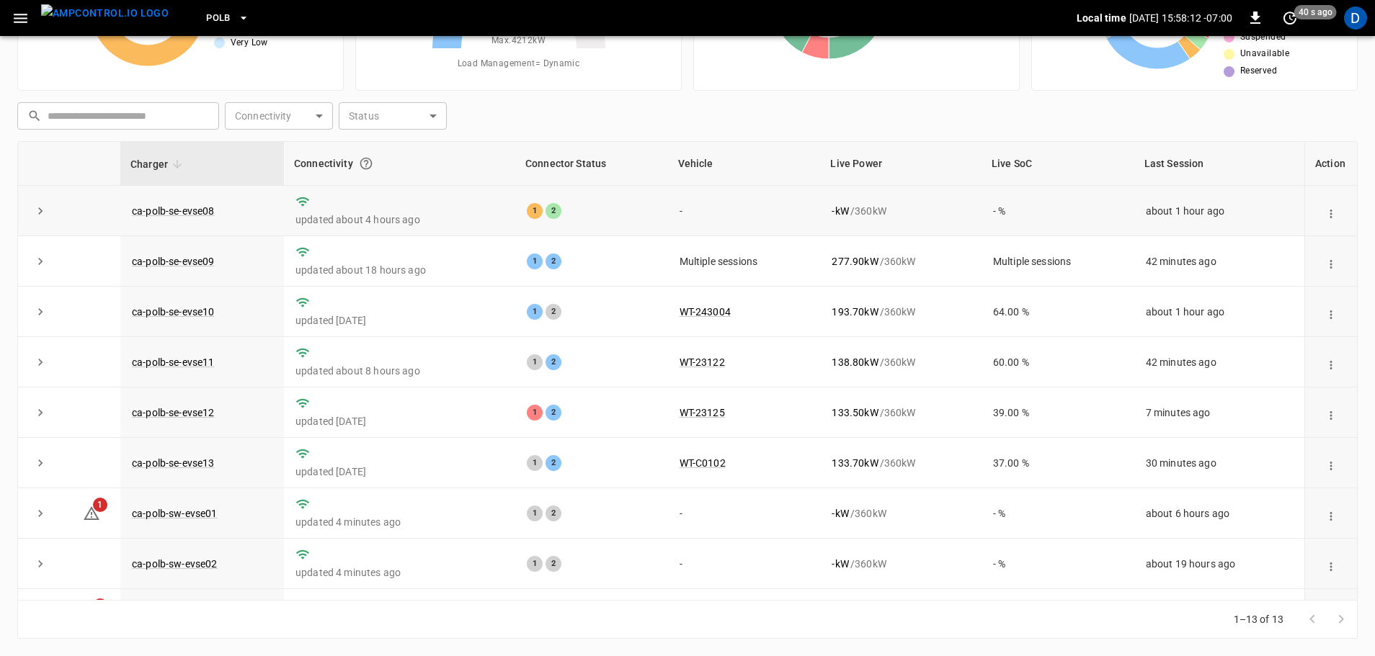
scroll to position [146, 0]
